Goal: Task Accomplishment & Management: Complete application form

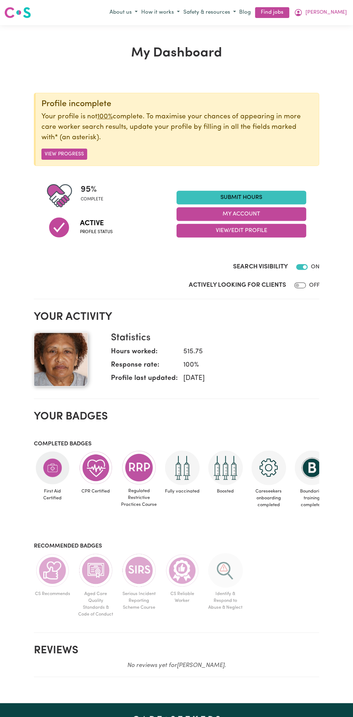
click at [249, 194] on link "Submit Hours" at bounding box center [241, 198] width 130 height 14
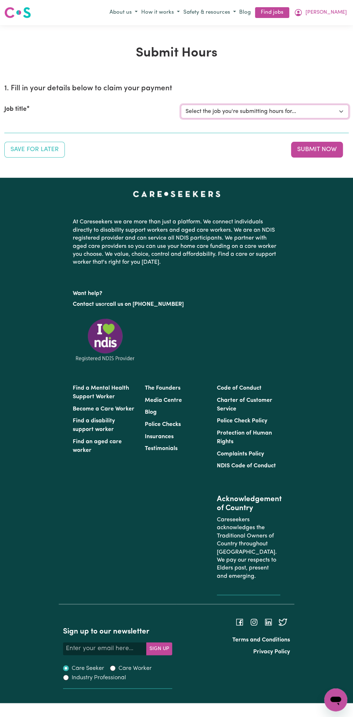
click at [253, 112] on select "Select the job you're submitting hours for... [Vartouhie ([PERSON_NAME]) [PERSO…" at bounding box center [265, 112] width 168 height 14
select select "13810"
click at [181, 105] on select "Select the job you're submitting hours for... [Vartouhie ([PERSON_NAME]) [PERSO…" at bounding box center [265, 112] width 168 height 14
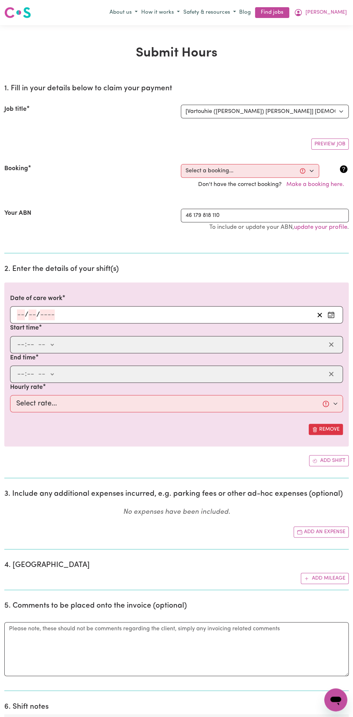
click at [32, 315] on input "number" at bounding box center [32, 314] width 8 height 11
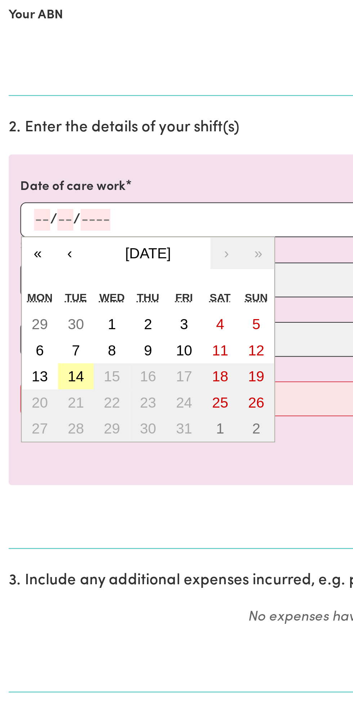
click at [44, 393] on button "14" at bounding box center [38, 392] width 18 height 13
type input "[DATE]"
type input "14"
type input "10"
type input "2025"
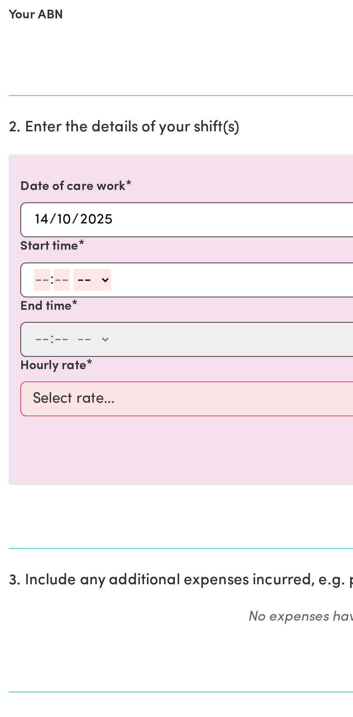
click at [22, 344] on input "number" at bounding box center [21, 344] width 8 height 11
type input "8"
type input "0"
click at [51, 343] on select "-- am pm" at bounding box center [44, 344] width 19 height 11
select select "am"
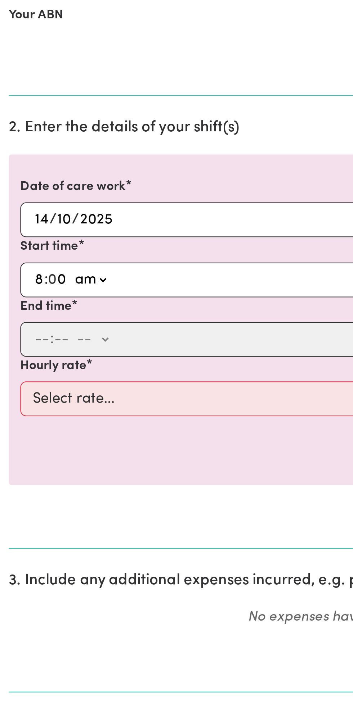
click at [35, 339] on select "-- am pm" at bounding box center [44, 344] width 19 height 11
type input "08:00"
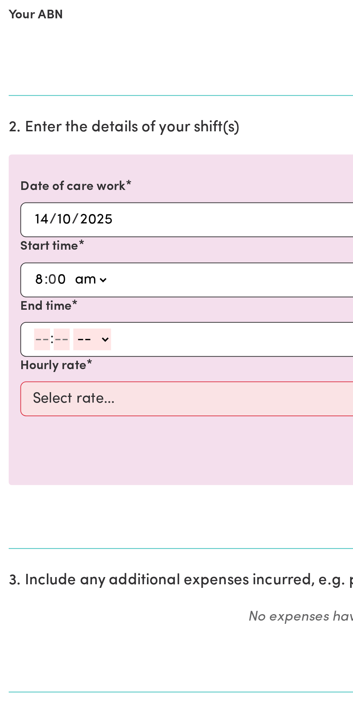
click at [20, 375] on input "number" at bounding box center [21, 374] width 8 height 11
type input "9"
type input "0"
click at [52, 374] on select "-- am pm" at bounding box center [44, 374] width 19 height 11
select select "am"
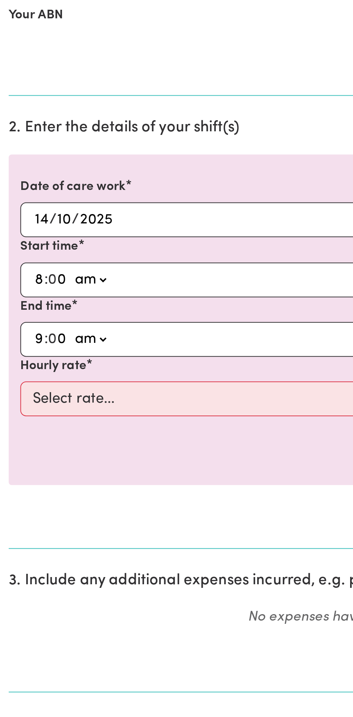
click at [35, 369] on select "-- am pm" at bounding box center [44, 374] width 19 height 11
type input "09:00"
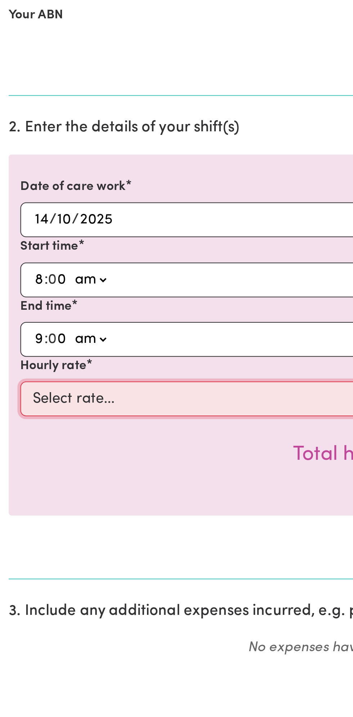
click at [76, 402] on select "Select rate... $49.00 (Weekday) $60.00 ([DATE])" at bounding box center [176, 403] width 333 height 17
select select "49-Weekday"
click at [10, 395] on select "Select rate... $49.00 (Weekday) $60.00 ([DATE])" at bounding box center [176, 403] width 333 height 17
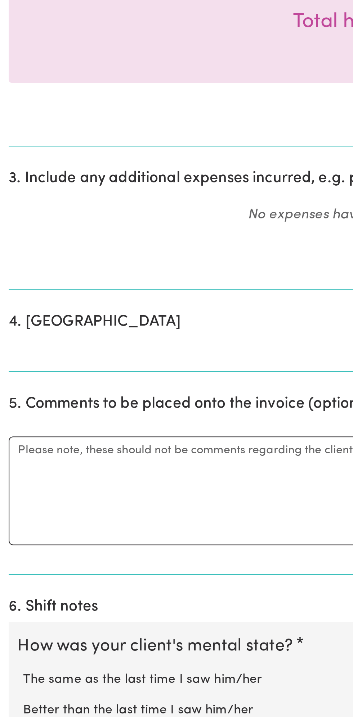
scroll to position [60, 0]
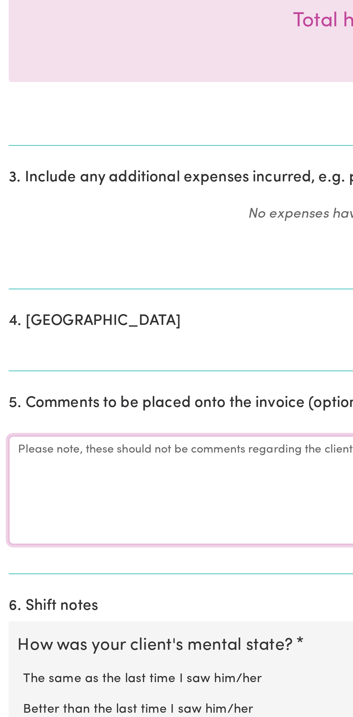
click at [38, 601] on textarea "Comments" at bounding box center [176, 605] width 344 height 54
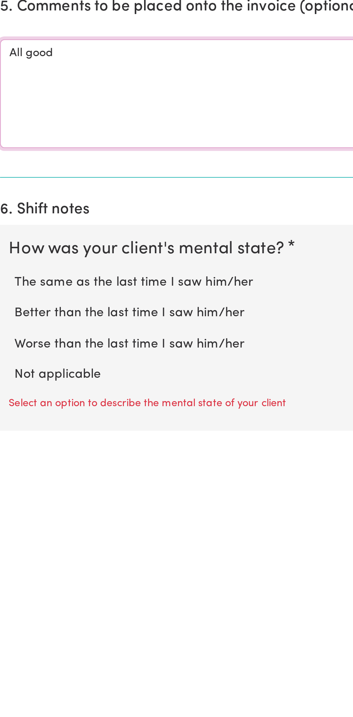
scroll to position [128, 0]
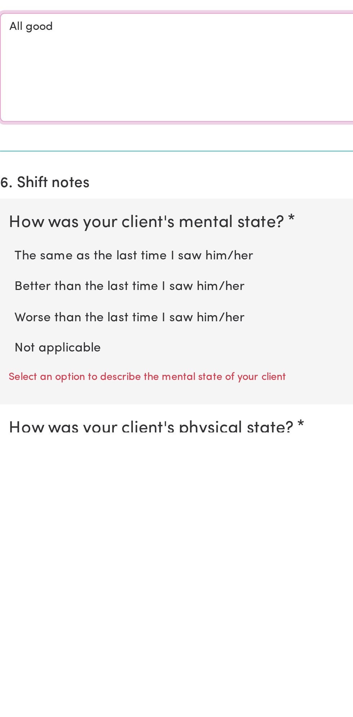
type textarea "All good"
click at [56, 674] on label "Not applicable" at bounding box center [177, 675] width 330 height 9
click at [12, 671] on input "Not applicable" at bounding box center [11, 671] width 0 height 0
radio input "true"
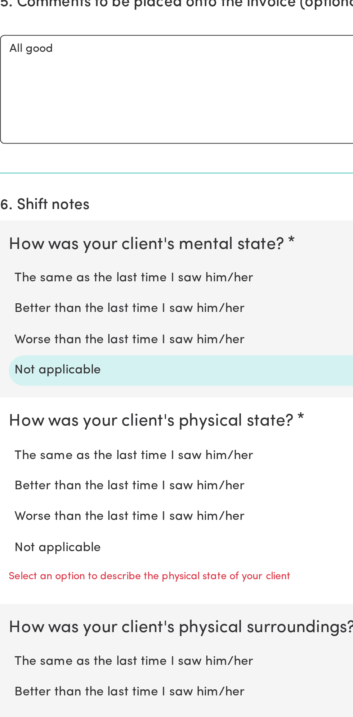
scroll to position [292, 0]
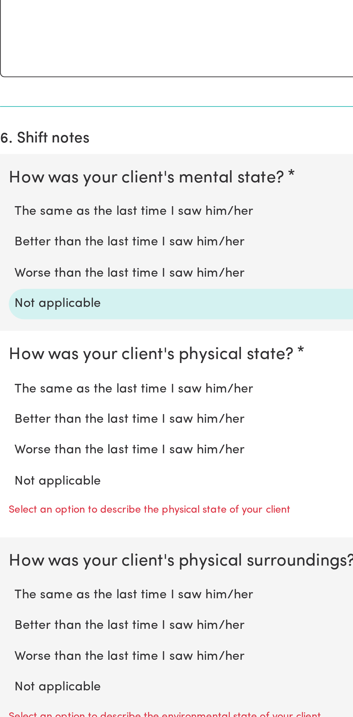
click at [49, 597] on label "Not applicable" at bounding box center [177, 600] width 330 height 9
click at [12, 596] on input "Not applicable" at bounding box center [11, 595] width 0 height 0
radio input "true"
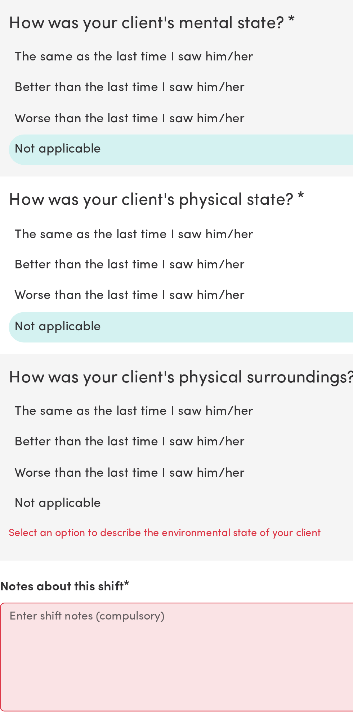
scroll to position [372, 0]
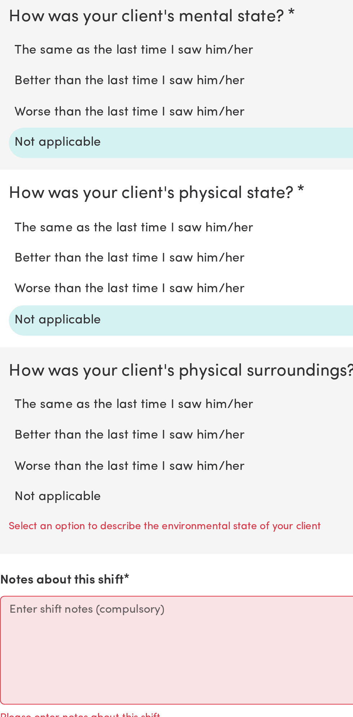
click at [52, 607] on label "Not applicable" at bounding box center [177, 608] width 330 height 9
click at [12, 604] on input "Not applicable" at bounding box center [11, 603] width 0 height 0
radio input "true"
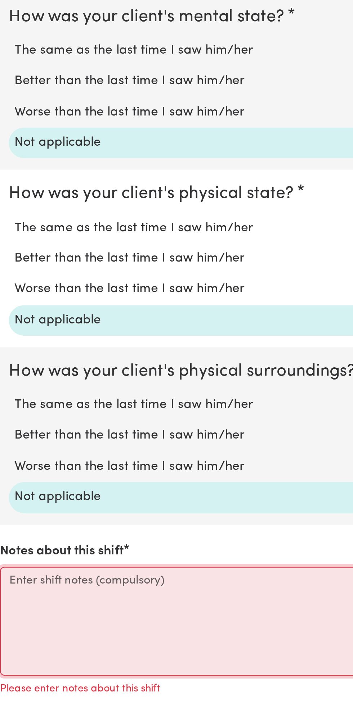
click at [59, 667] on textarea "Notes about this shift" at bounding box center [176, 670] width 344 height 54
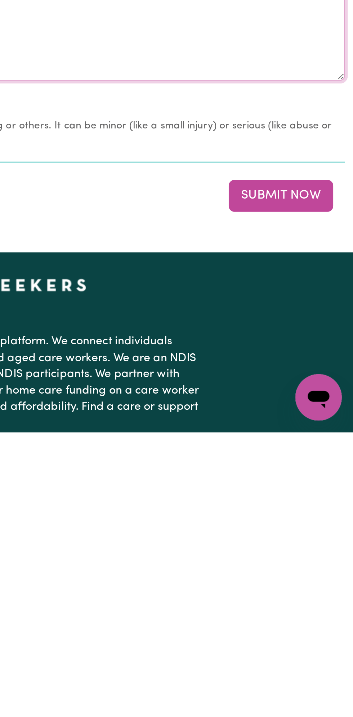
scroll to position [526, 0]
type textarea "Nothing changes all good"
click at [320, 601] on button "Submit Now" at bounding box center [317, 600] width 52 height 16
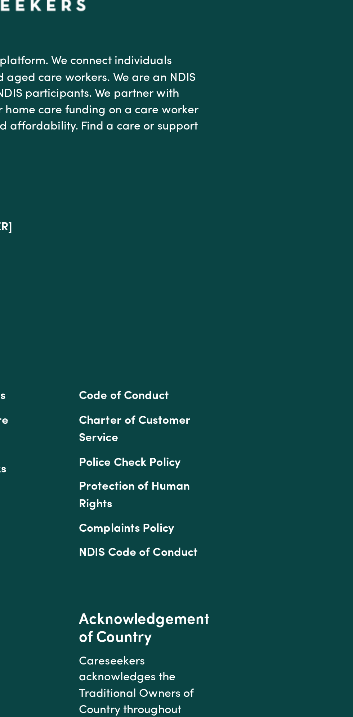
scroll to position [0, 0]
